Goal: Check status

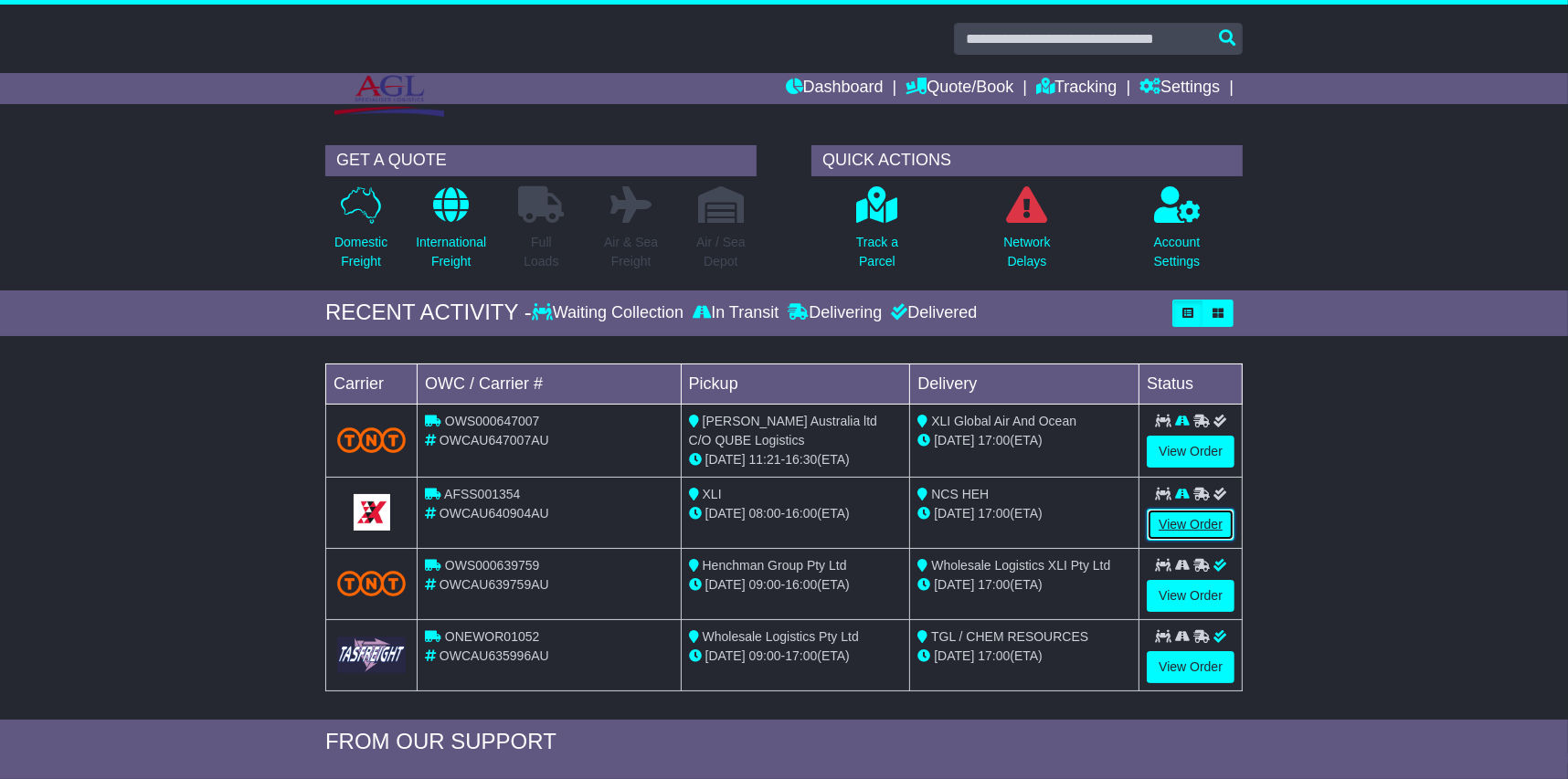
click at [1187, 532] on link "View Order" at bounding box center [1190, 524] width 87 height 32
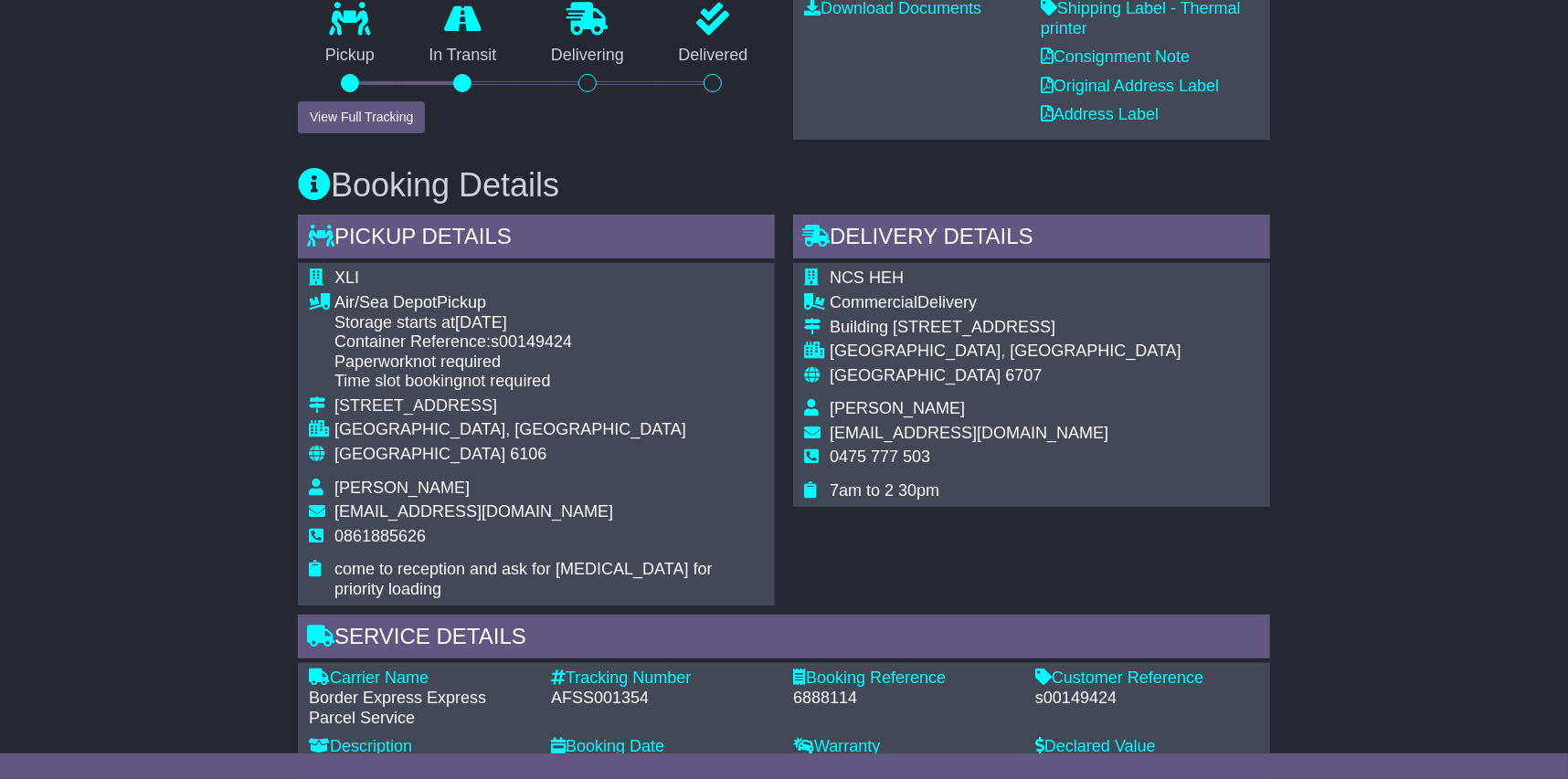
scroll to position [730, 0]
